Goal: Transaction & Acquisition: Purchase product/service

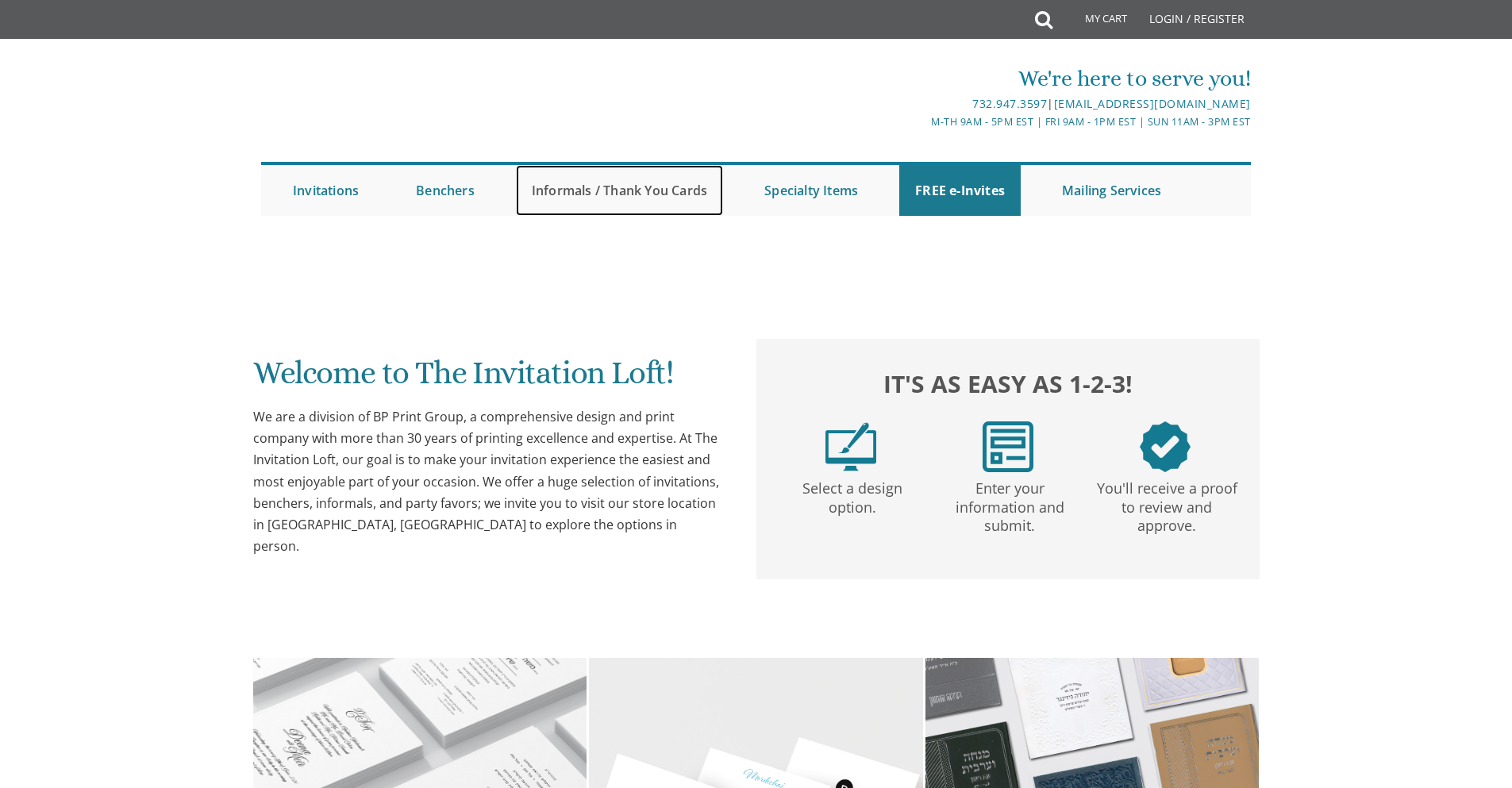
click at [635, 181] on link "Informals / Thank You Cards" at bounding box center [619, 190] width 207 height 51
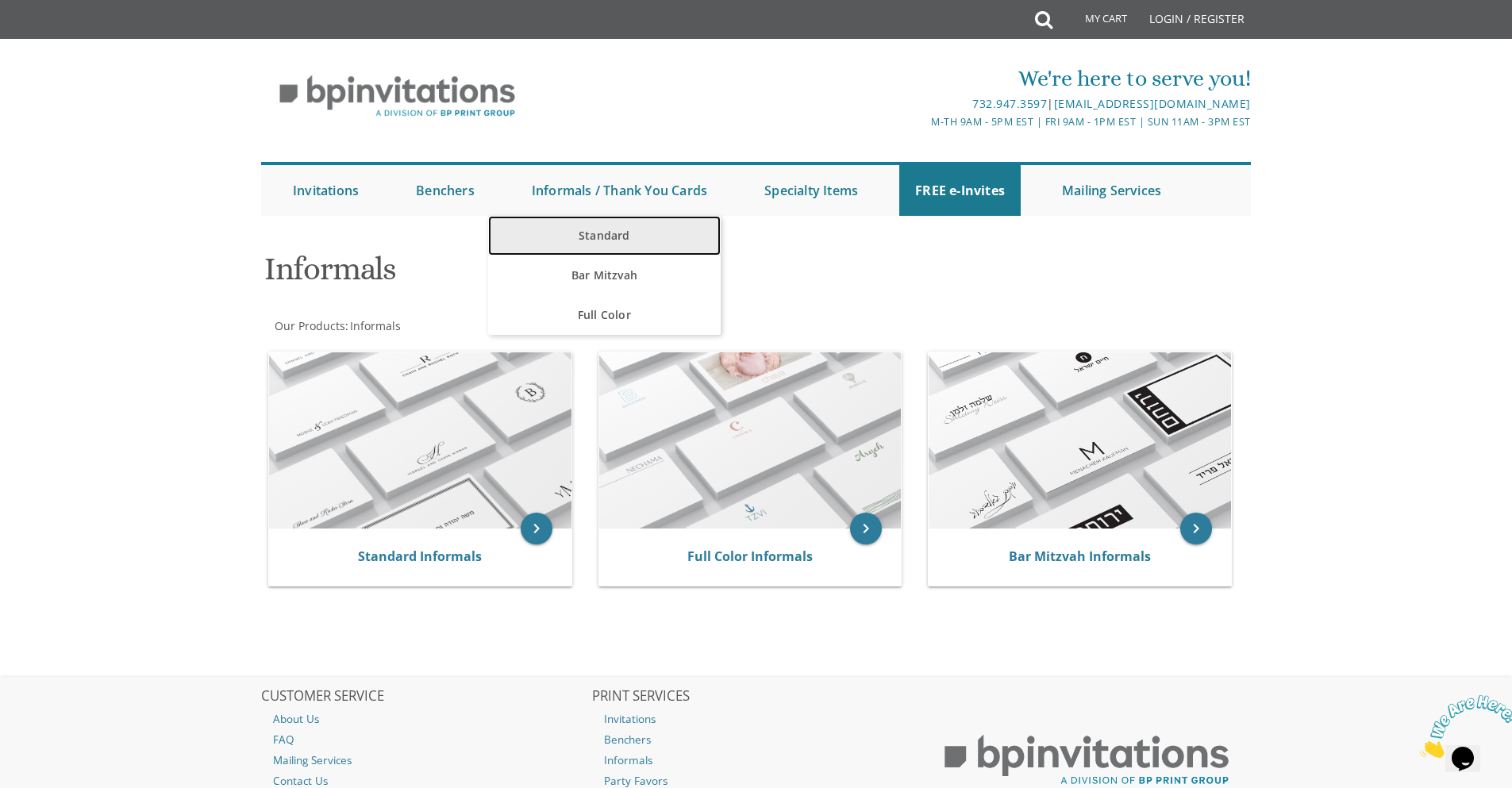
click at [609, 230] on link "Standard" at bounding box center [604, 235] width 233 height 40
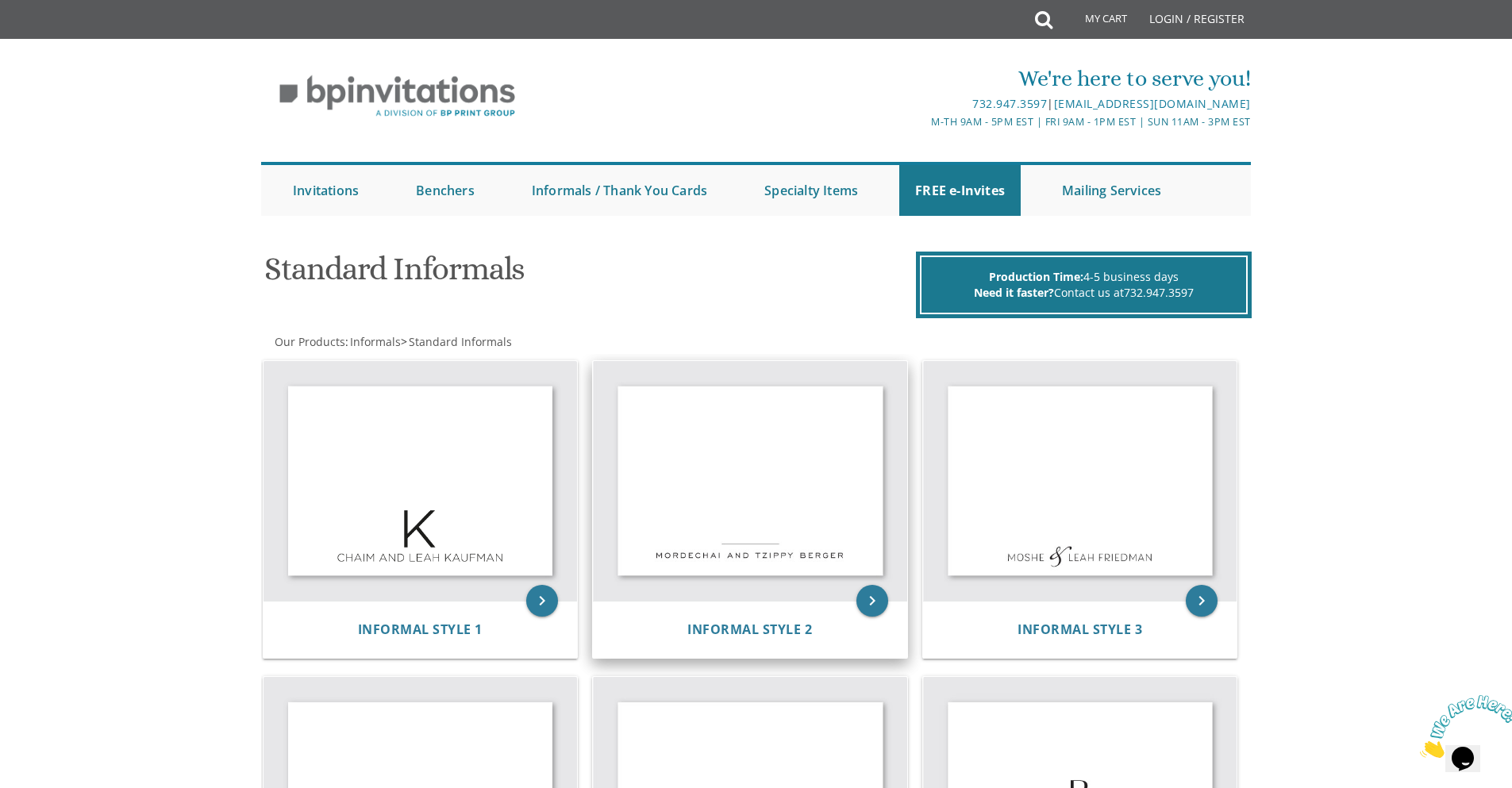
click at [750, 492] on img at bounding box center [749, 481] width 314 height 240
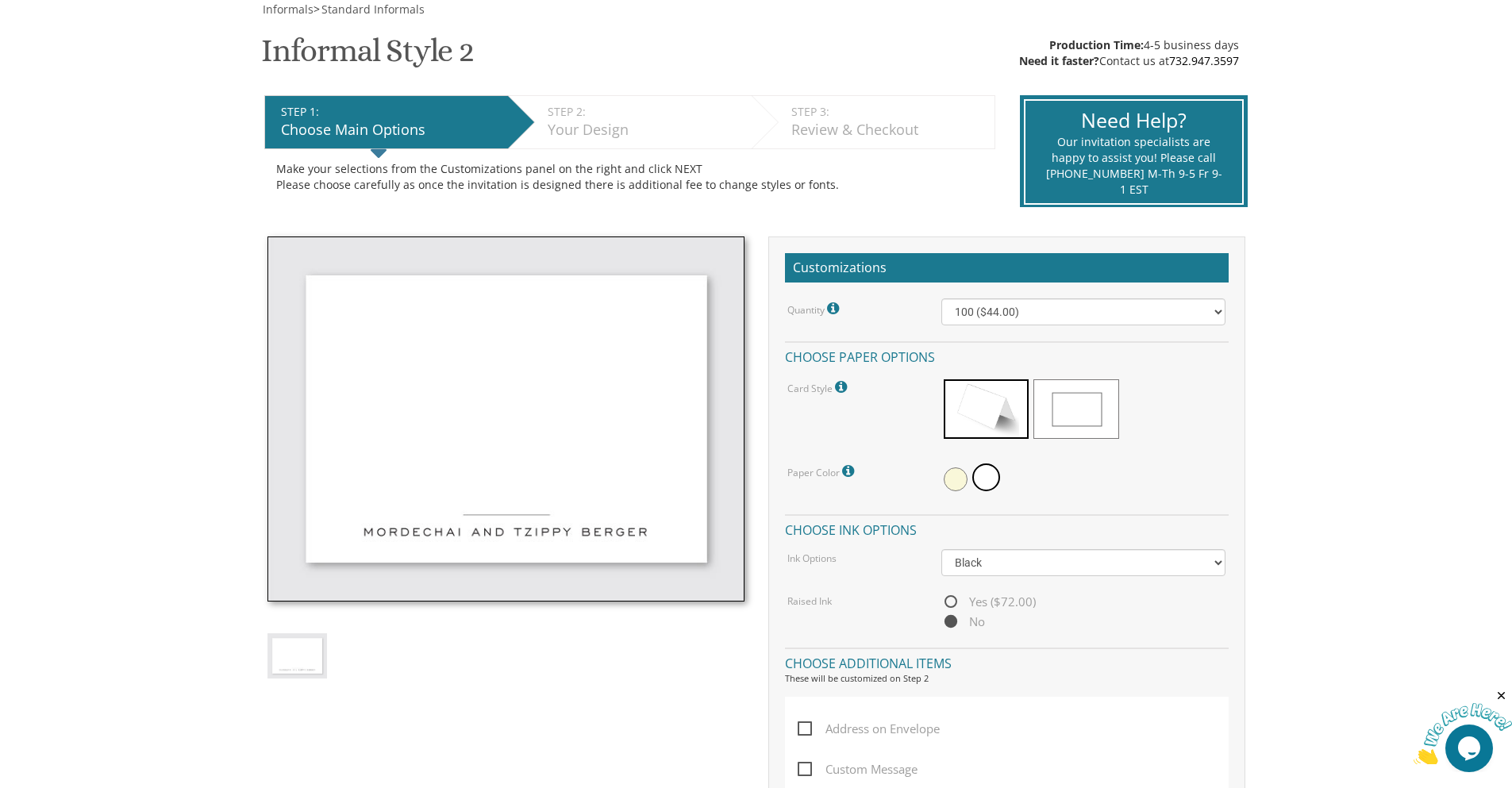
scroll to position [317, 0]
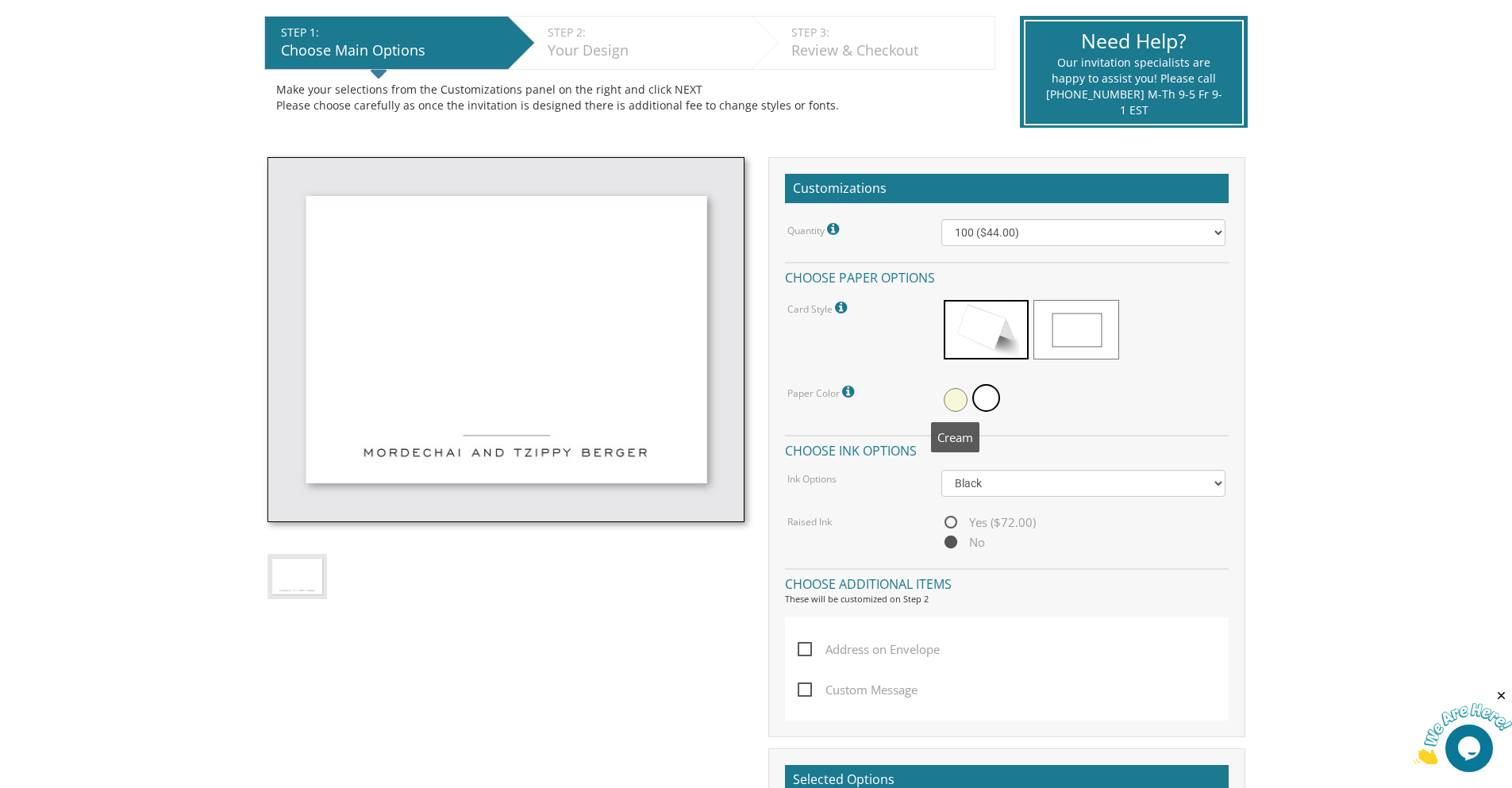
click at [960, 399] on span at bounding box center [955, 399] width 24 height 24
click at [991, 394] on span at bounding box center [988, 399] width 24 height 24
click at [1027, 230] on select "100 ($44.00) 200 ($63.00) 300 ($82.00) 400 ($101.00) 500 ($120.00) 600 ($139.00…" at bounding box center [1083, 232] width 284 height 27
select select "500"
click at [942, 219] on select "100 ($44.00) 200 ($63.00) 300 ($82.00) 400 ($101.00) 500 ($120.00) 600 ($139.00…" at bounding box center [1083, 232] width 284 height 27
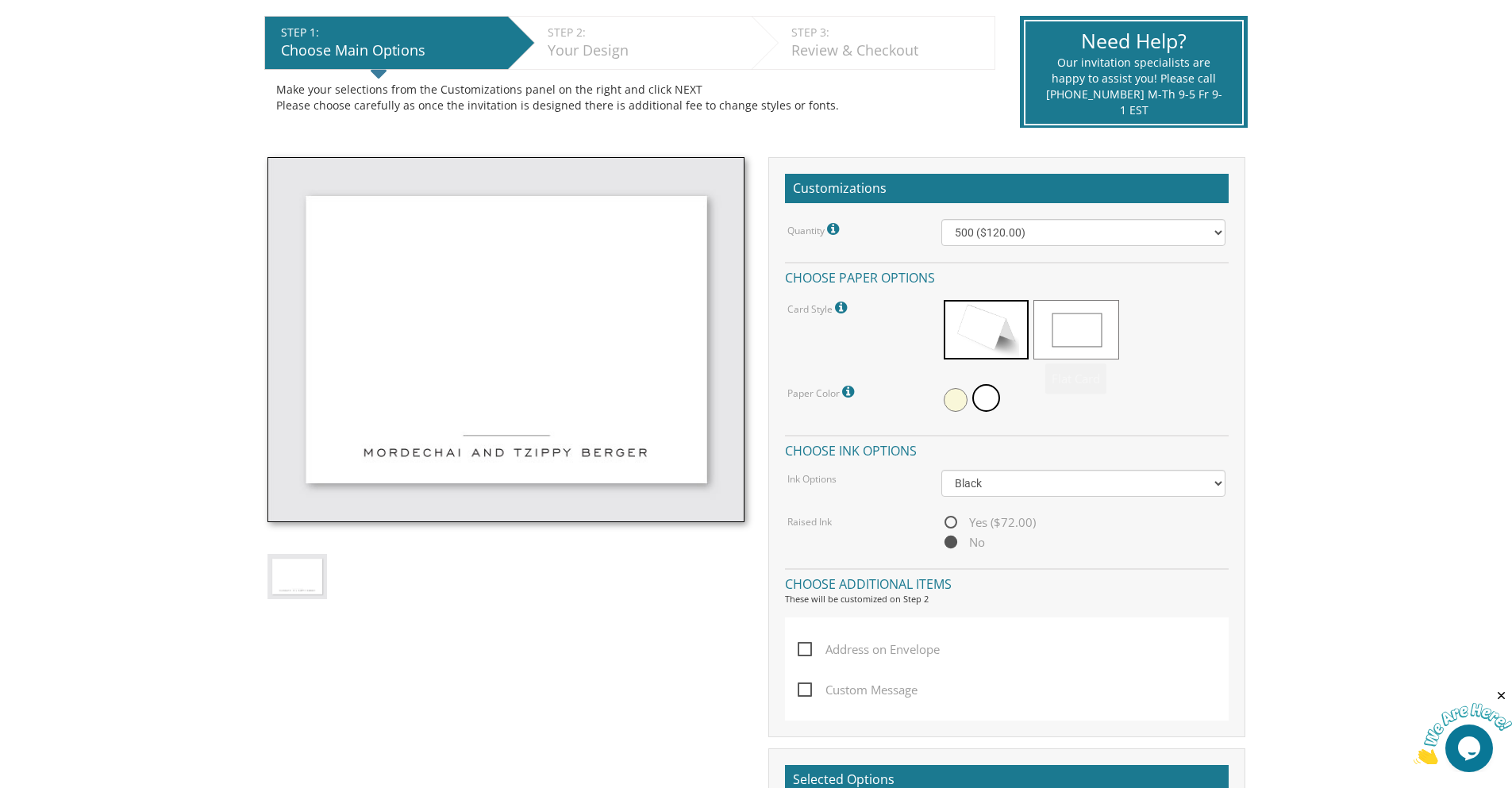
click at [1322, 312] on body "My Cart {{shoppingcart.totalQuantityDisplay}} Total: {{shoppingcart.subtotal}} …" at bounding box center [756, 621] width 1512 height 1878
click at [1065, 326] on span at bounding box center [1076, 330] width 85 height 60
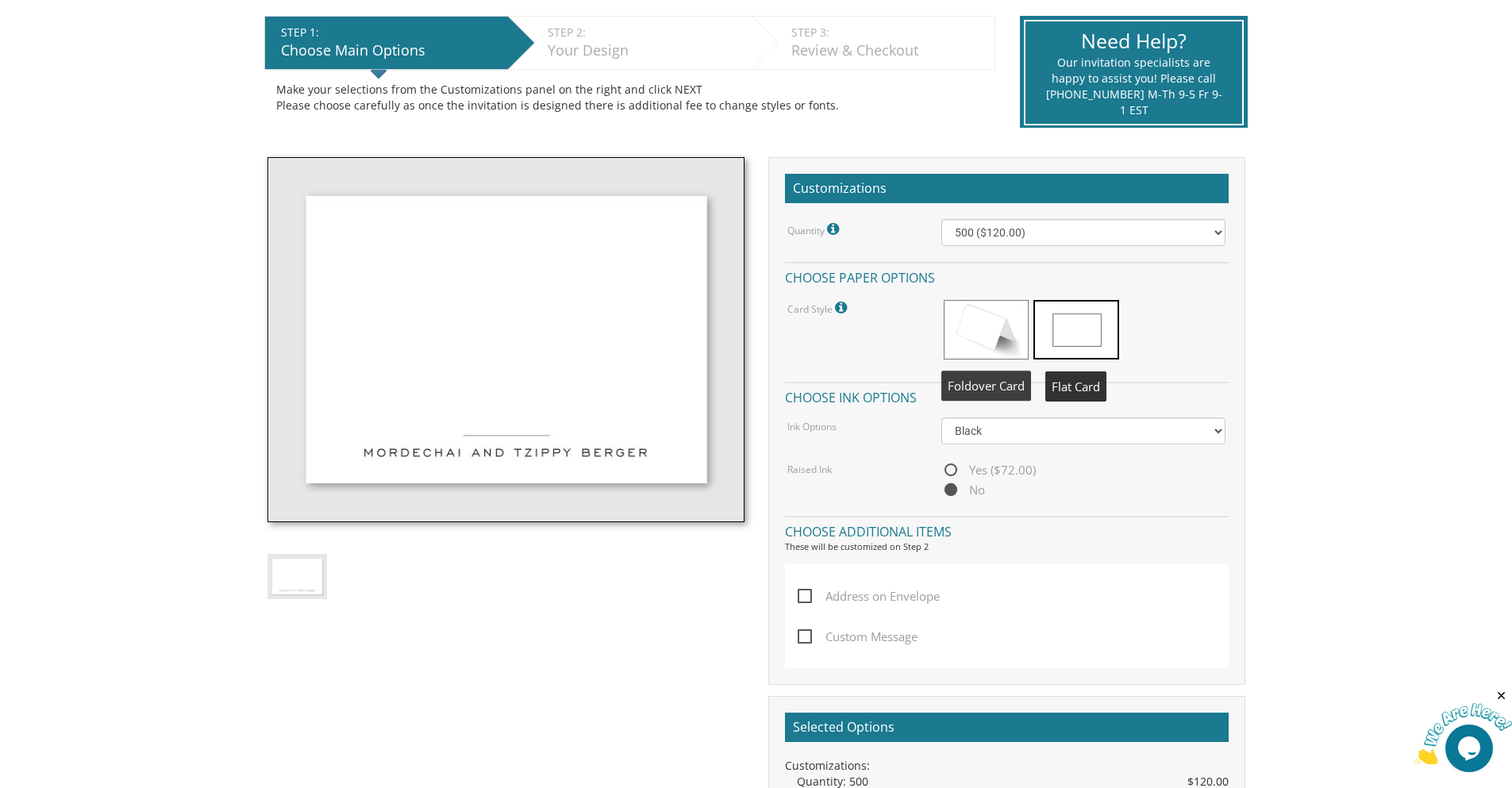
click at [997, 326] on span at bounding box center [986, 330] width 85 height 60
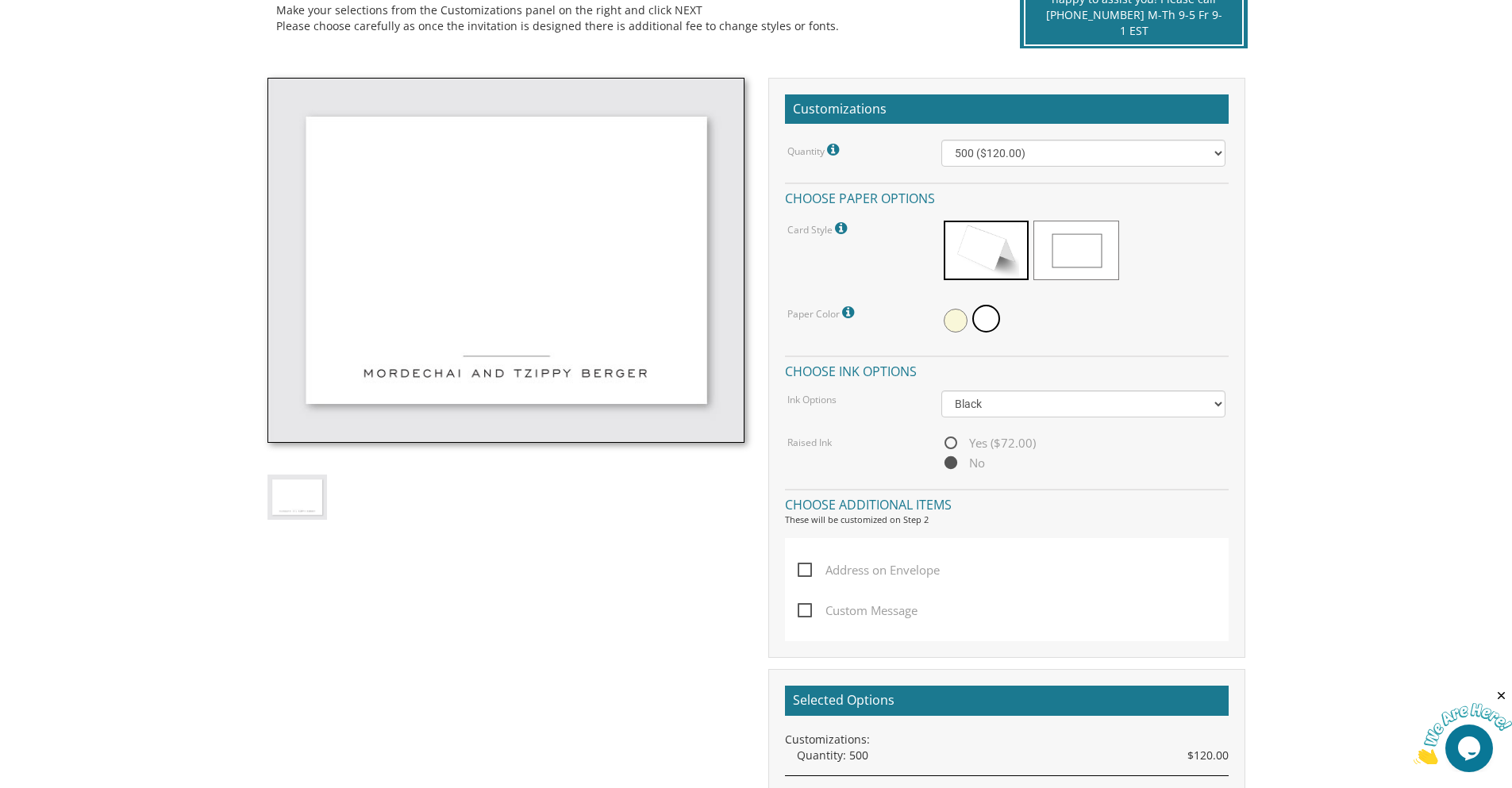
scroll to position [476, 0]
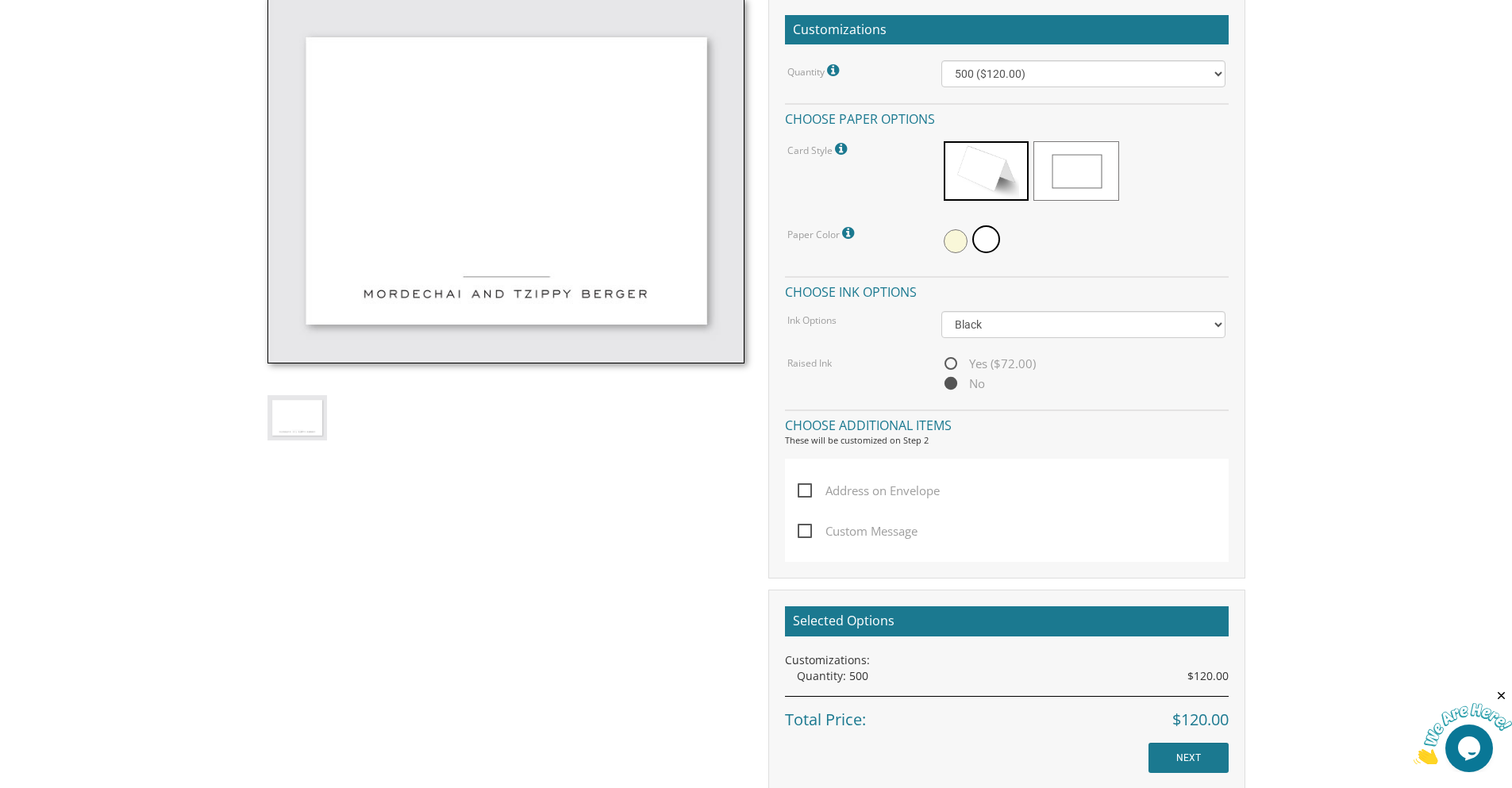
click at [839, 489] on span "Address on Envelope" at bounding box center [868, 491] width 142 height 20
click at [808, 489] on input "Address on Envelope" at bounding box center [802, 489] width 10 height 10
checkbox input "true"
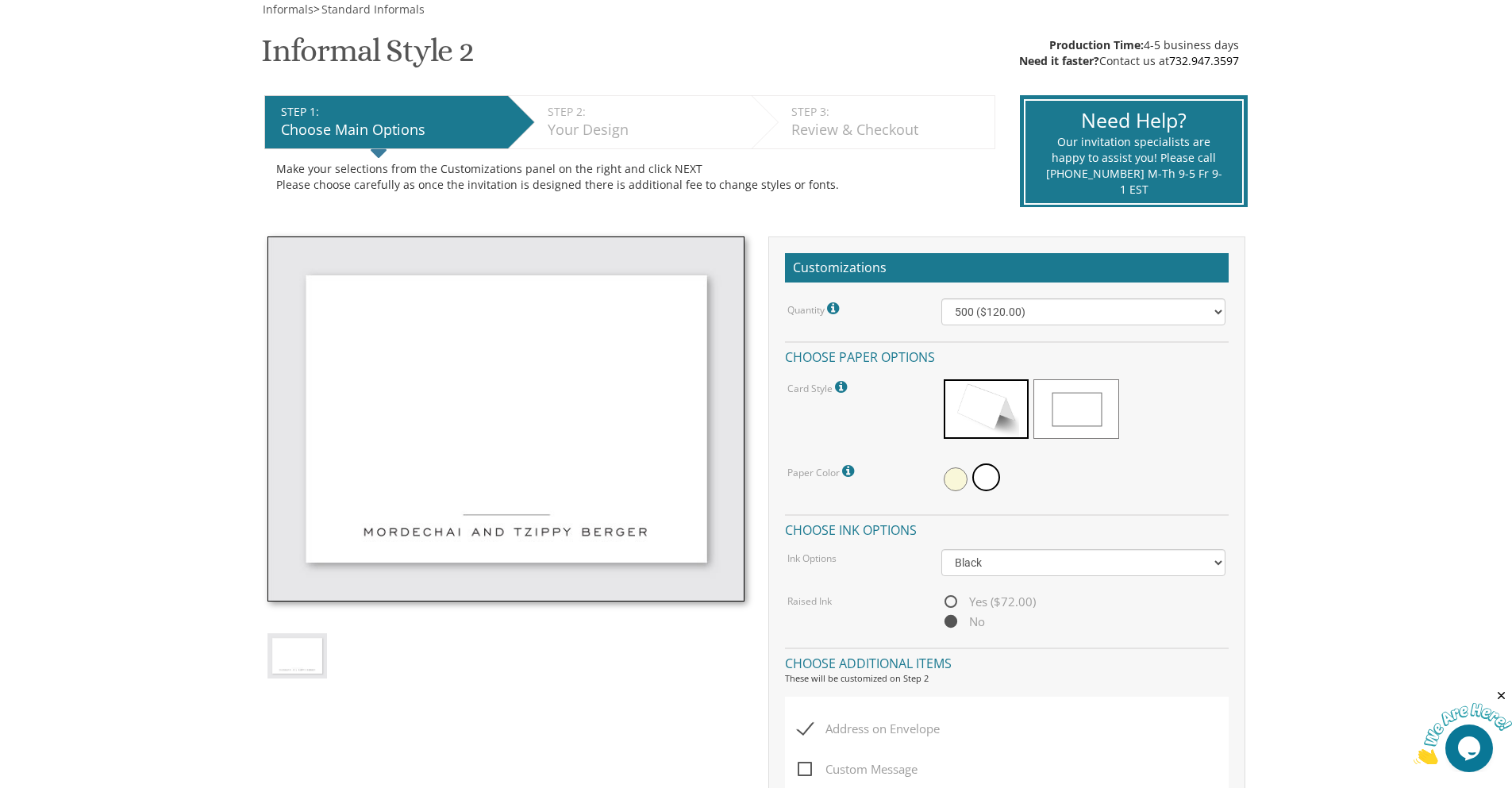
scroll to position [317, 0]
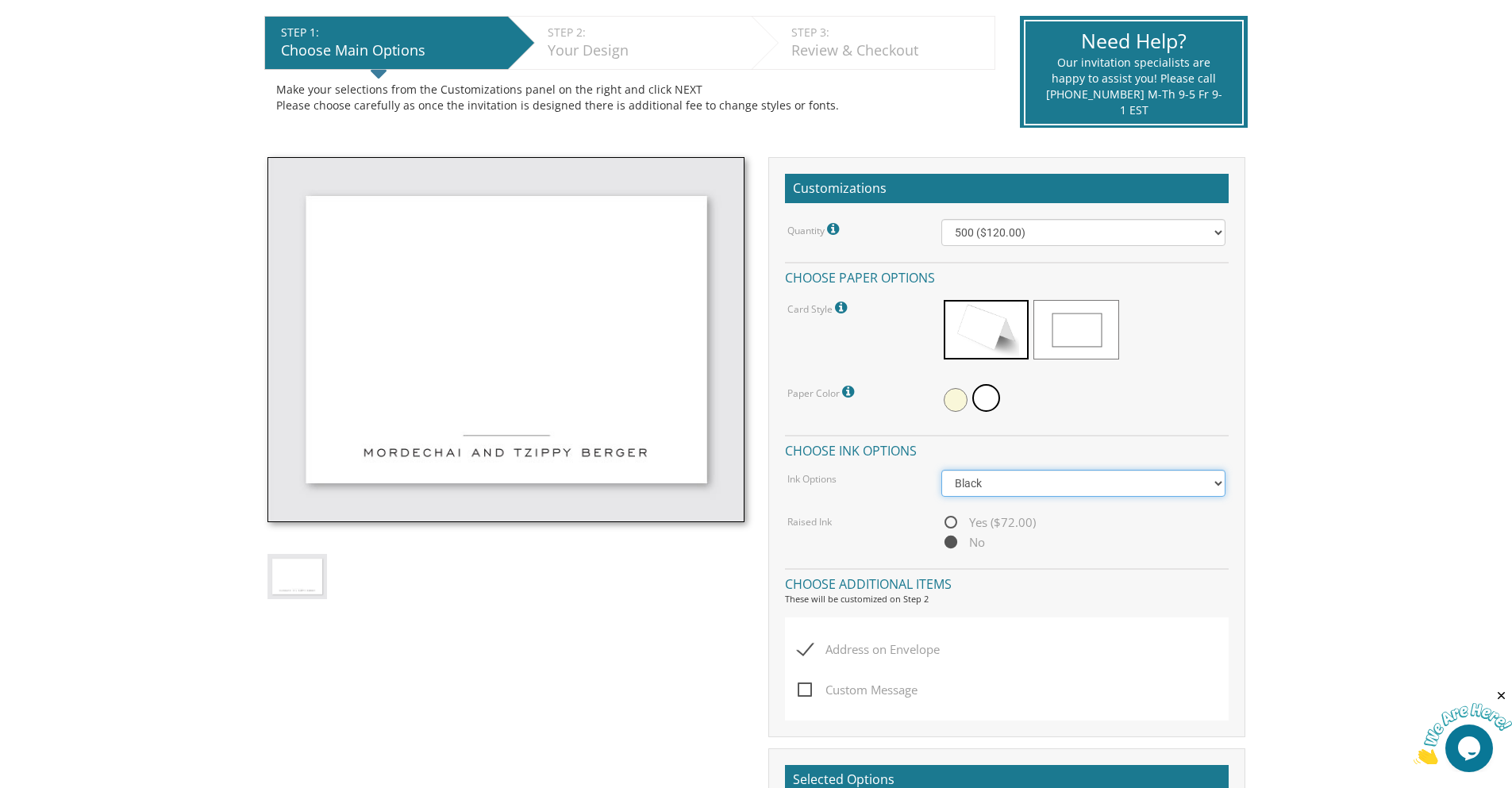
click at [977, 476] on select "Black Colored Ink ($32.00)" at bounding box center [1083, 483] width 284 height 27
select select "Standard"
click at [942, 470] on select "Black Colored Ink ($32.00)" at bounding box center [1083, 483] width 284 height 27
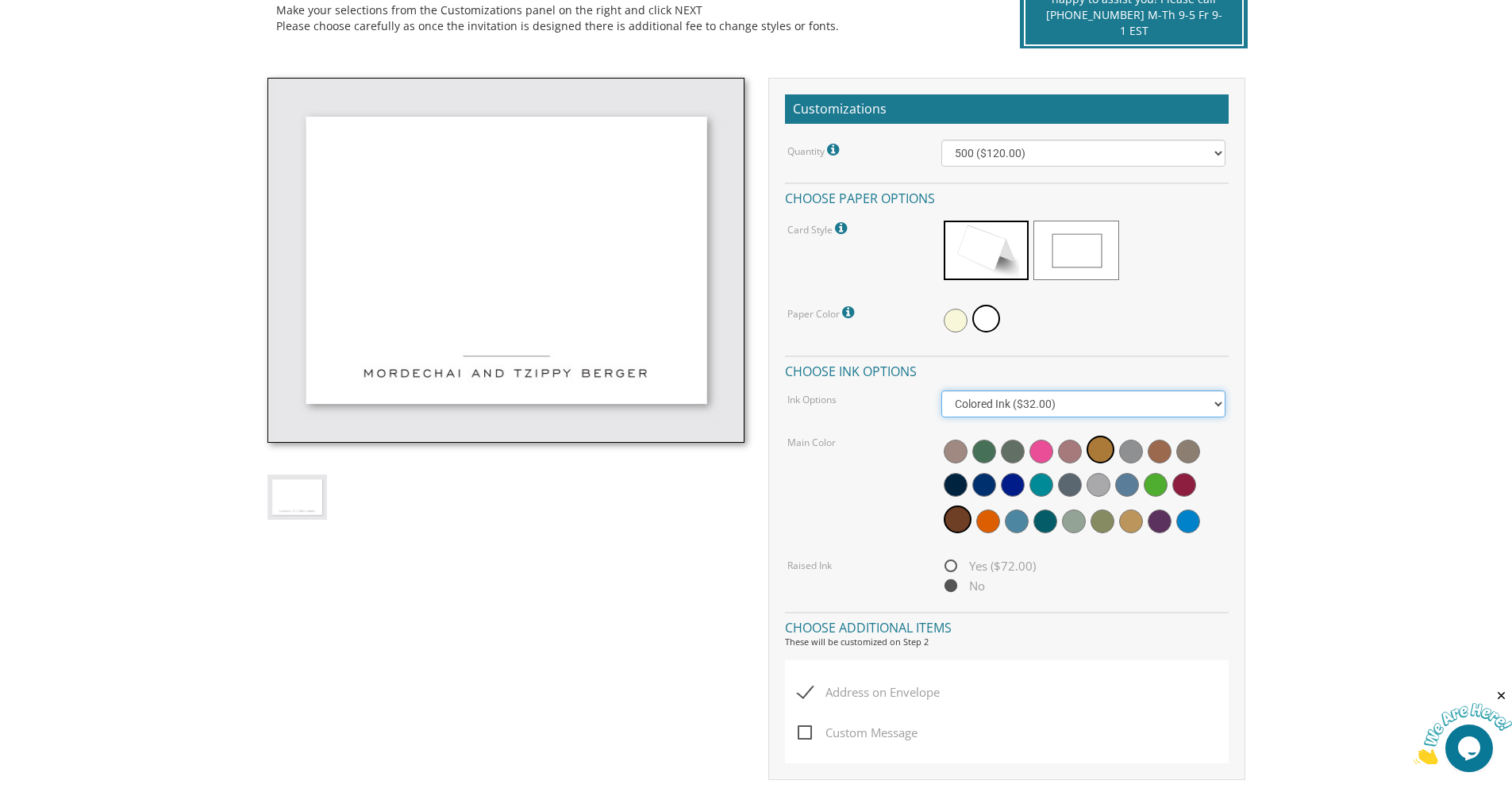
scroll to position [555, 0]
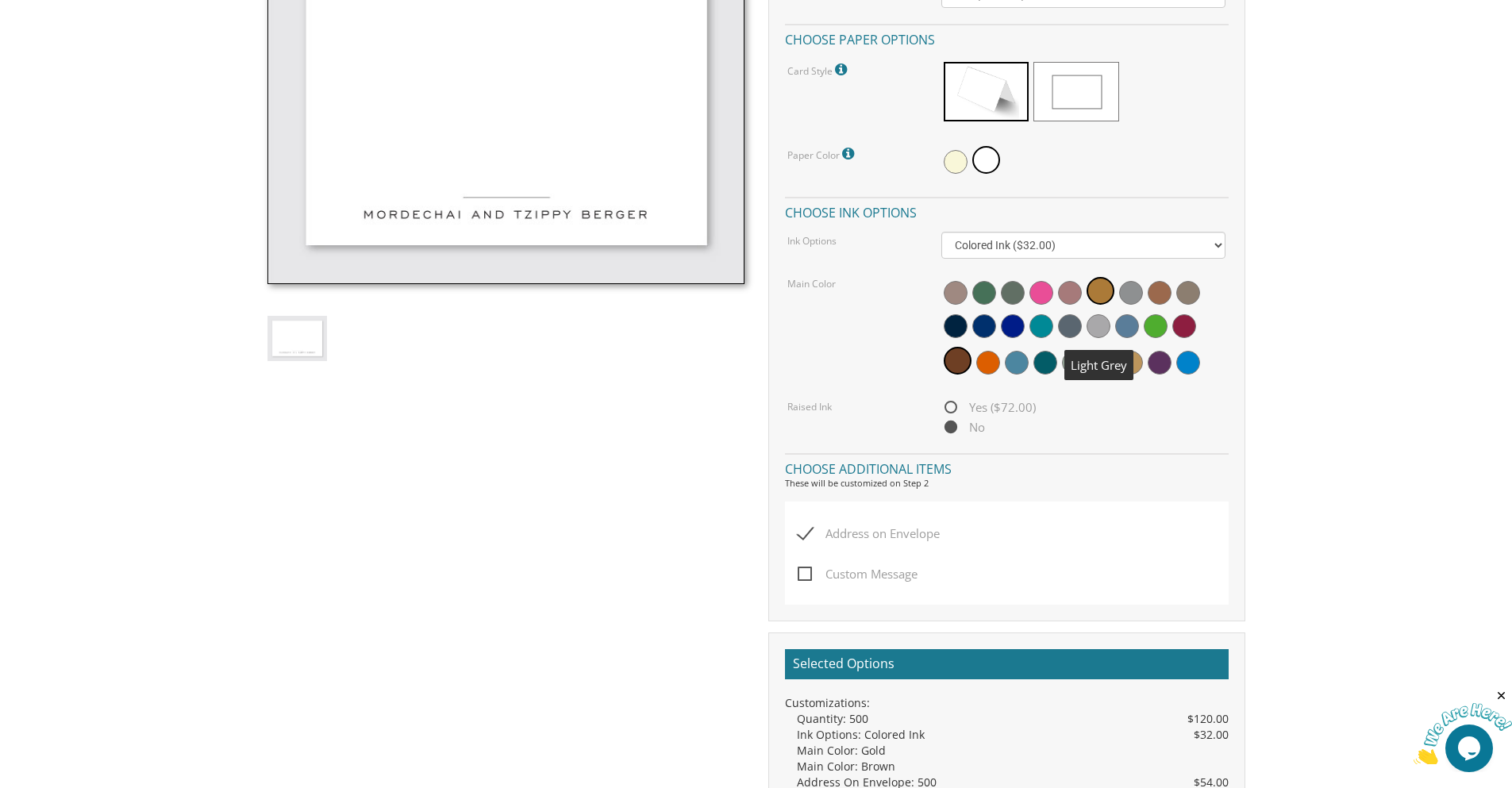
click at [1095, 320] on span at bounding box center [1098, 326] width 24 height 24
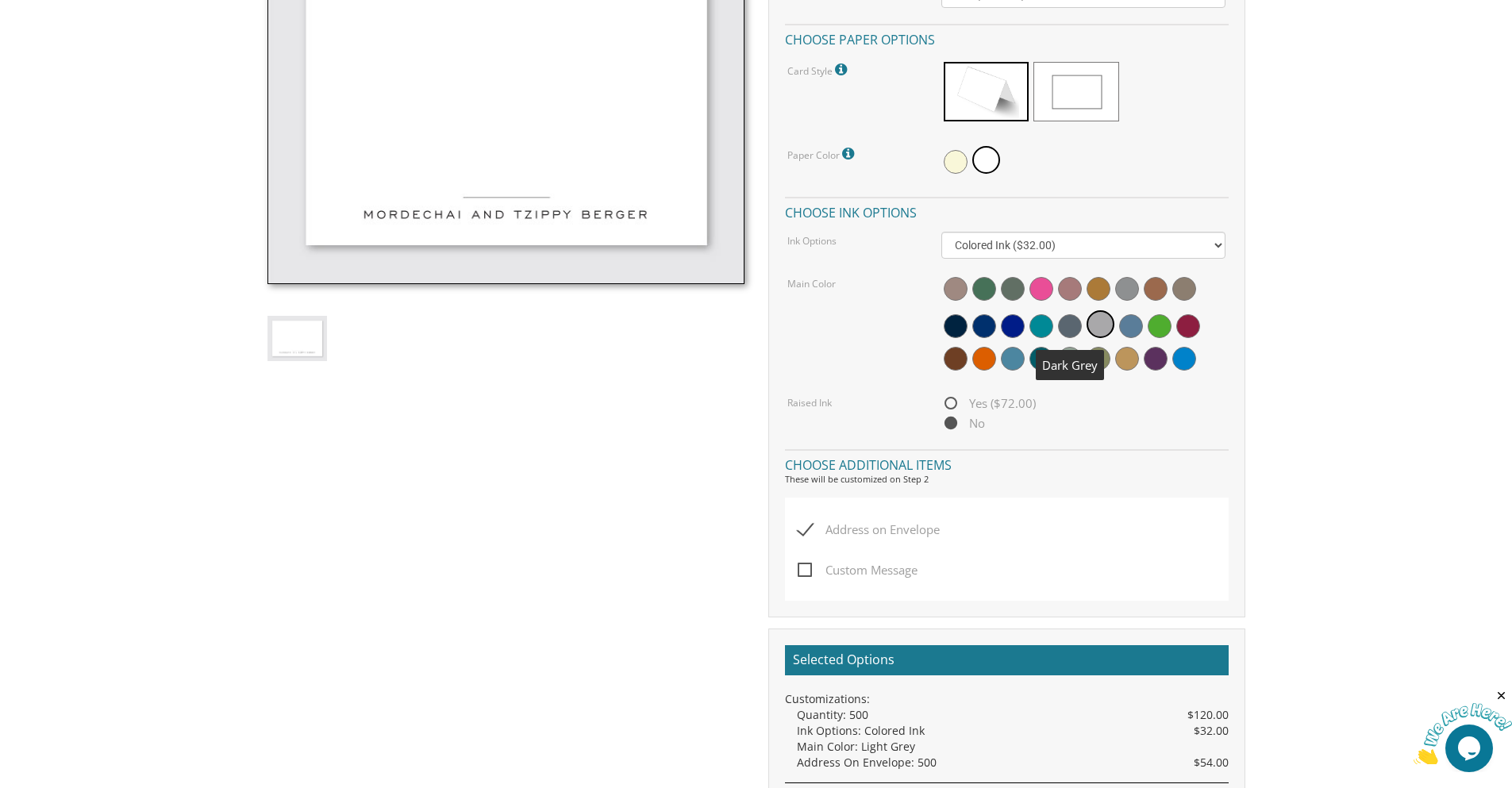
click at [1064, 323] on span at bounding box center [1069, 326] width 24 height 24
click at [946, 287] on span at bounding box center [955, 288] width 24 height 24
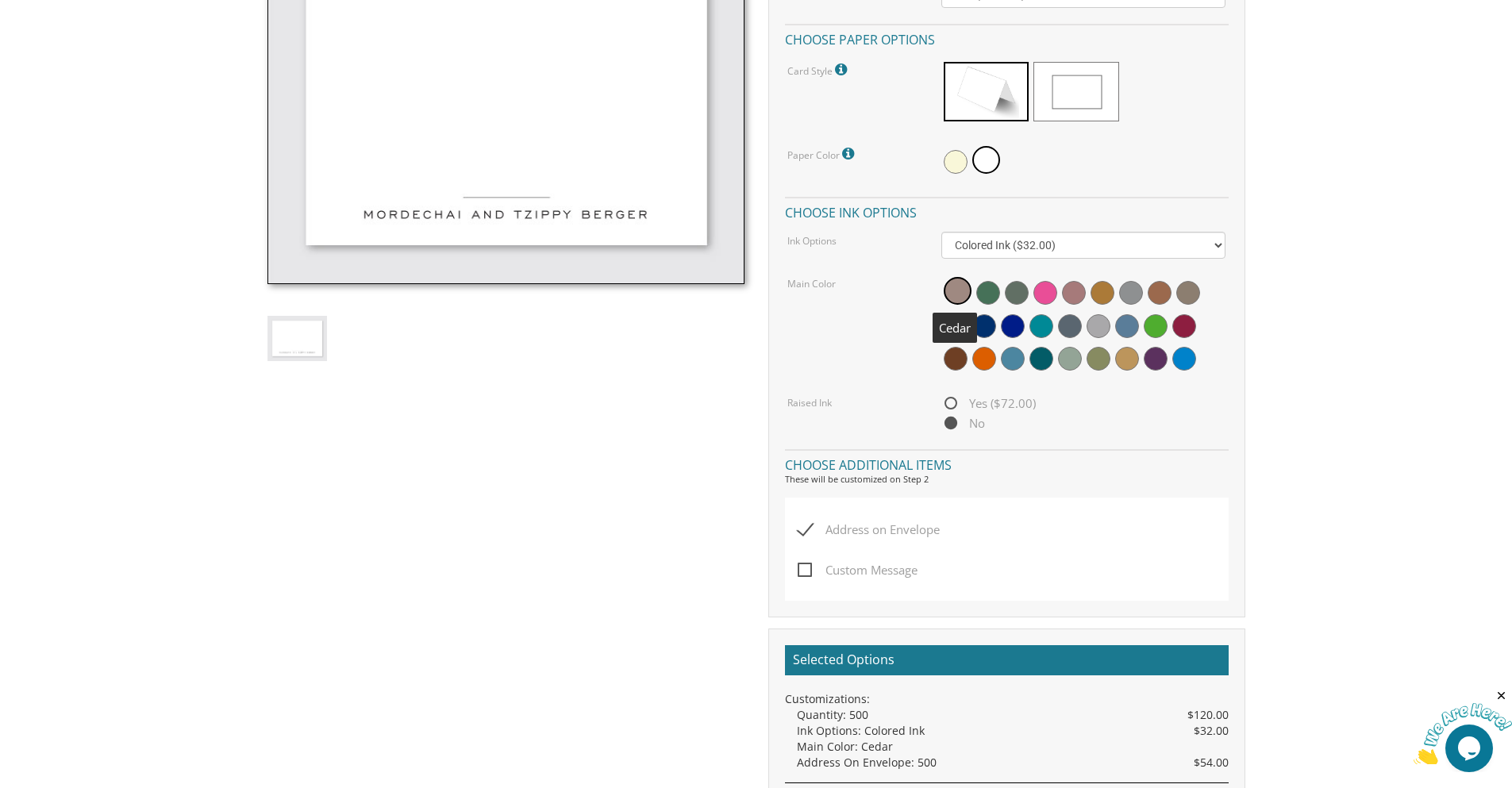
click at [896, 337] on div "Main Color" at bounding box center [1006, 326] width 462 height 103
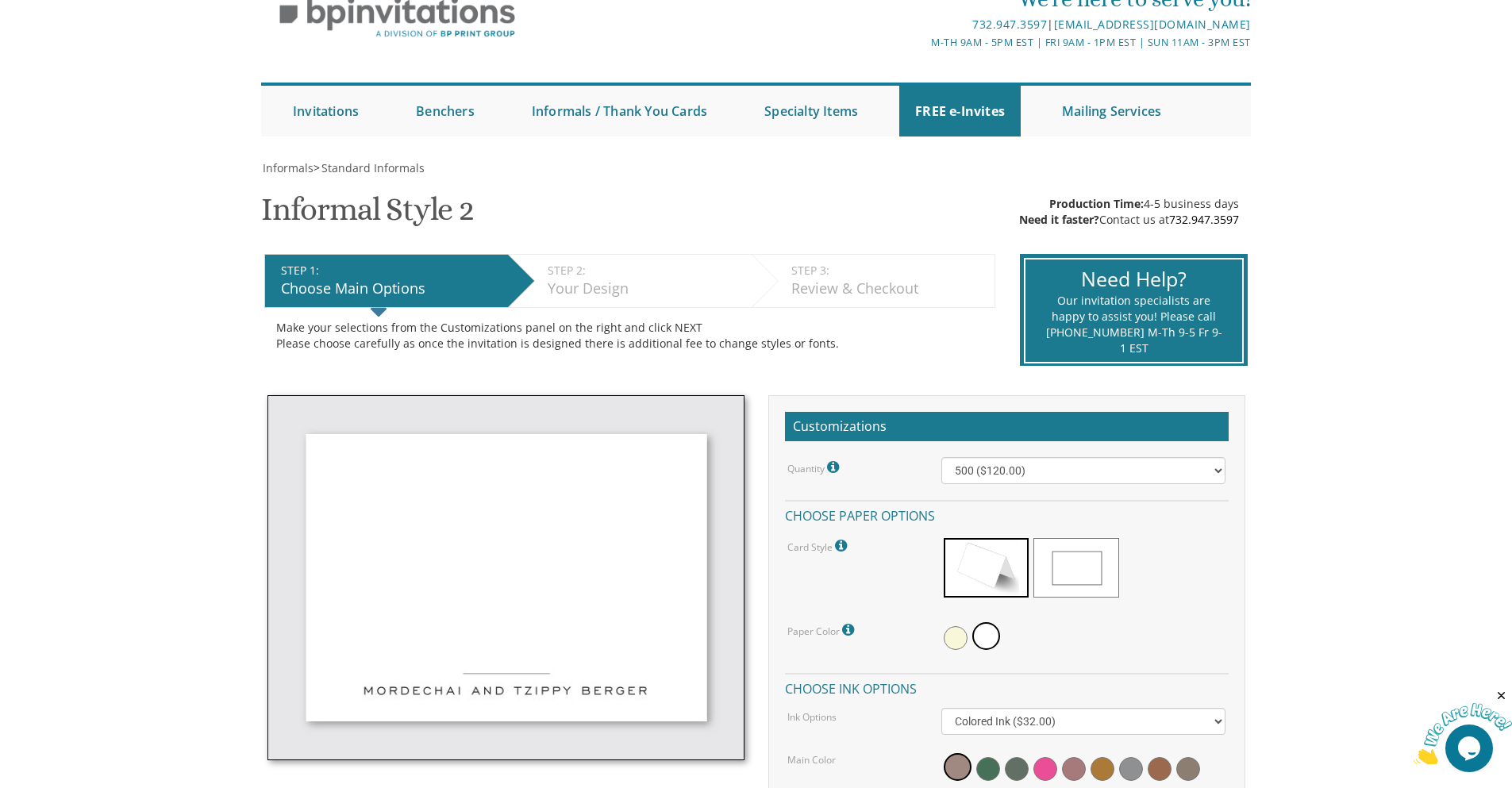
scroll to position [0, 0]
